Goal: Task Accomplishment & Management: Use online tool/utility

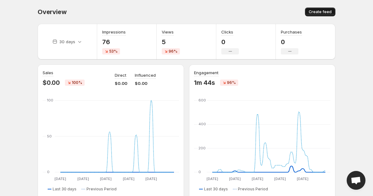
click at [327, 9] on button "Create feed" at bounding box center [320, 12] width 30 height 9
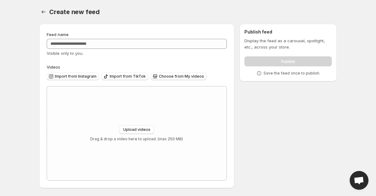
click at [87, 49] on div "Feed name Visible only to you." at bounding box center [137, 43] width 180 height 25
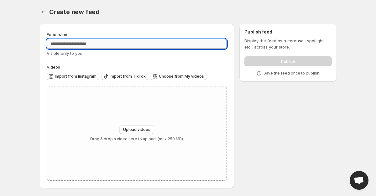
click at [87, 45] on input "Feed name" at bounding box center [137, 44] width 180 height 10
type input "*"
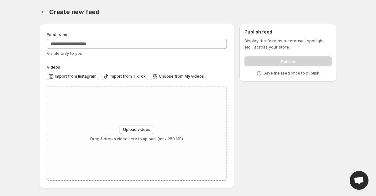
click at [128, 12] on div "Create new feed" at bounding box center [193, 12] width 288 height 9
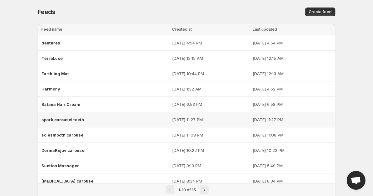
scroll to position [20, 0]
